Goal: Task Accomplishment & Management: Use online tool/utility

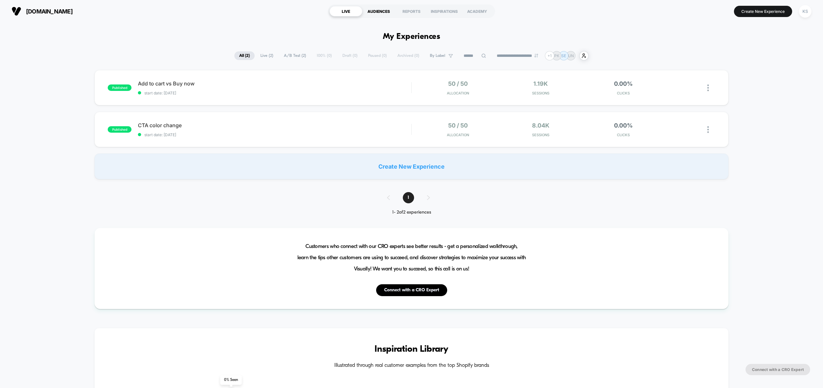
click at [377, 8] on div "AUDIENCES" at bounding box center [378, 11] width 33 height 10
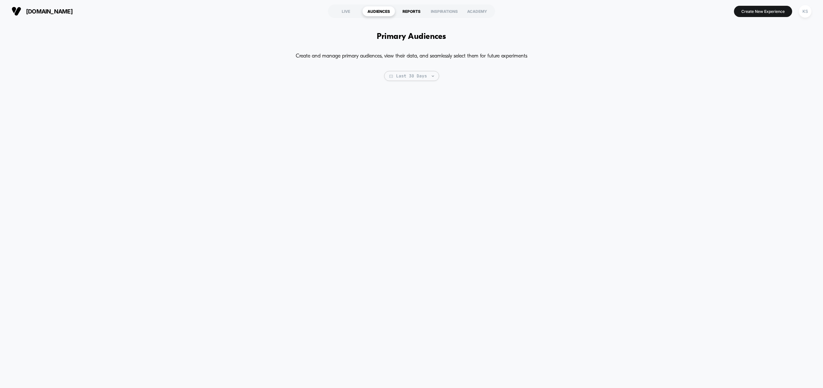
click at [413, 12] on div "REPORTS" at bounding box center [411, 11] width 33 height 10
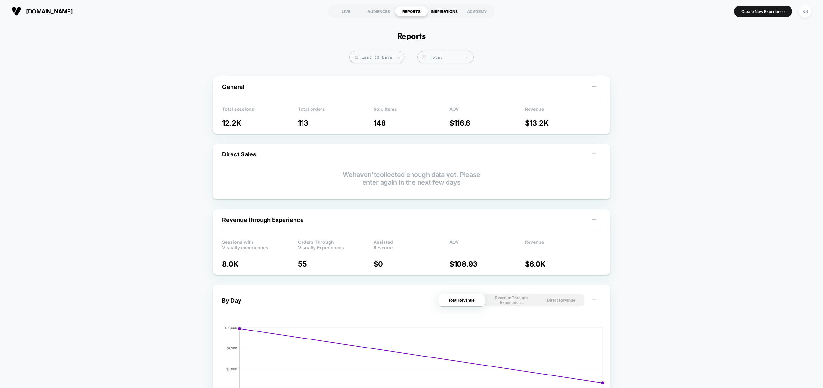
click at [440, 11] on div "INSPIRATIONS" at bounding box center [444, 11] width 33 height 10
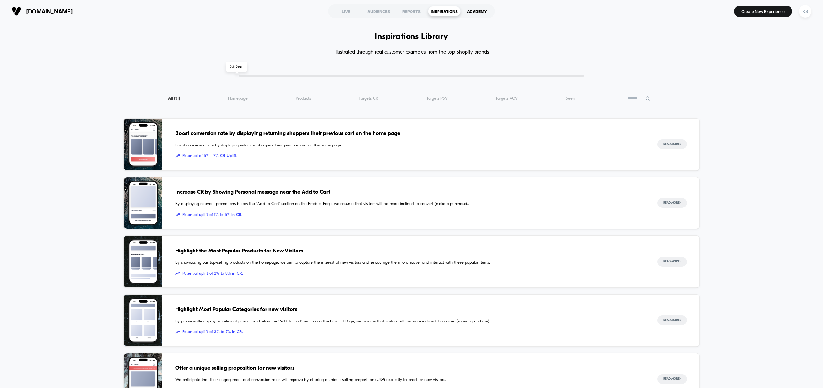
click at [479, 10] on div "ACADEMY" at bounding box center [476, 11] width 33 height 10
click at [343, 10] on div "LIVE" at bounding box center [345, 11] width 33 height 10
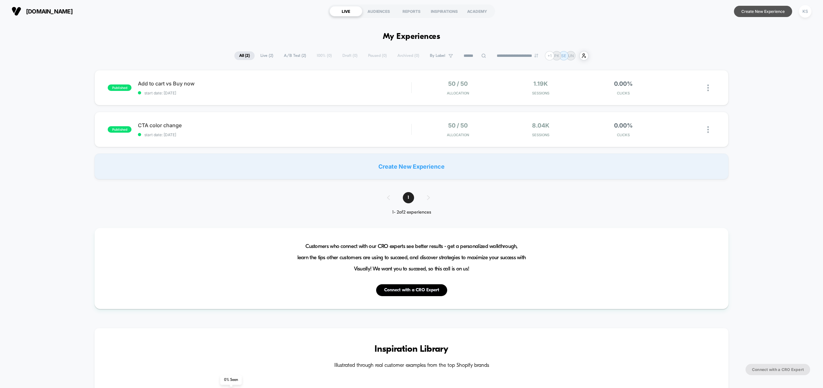
click at [750, 13] on button "Create New Experience" at bounding box center [763, 11] width 58 height 11
